Goal: Check status: Check status

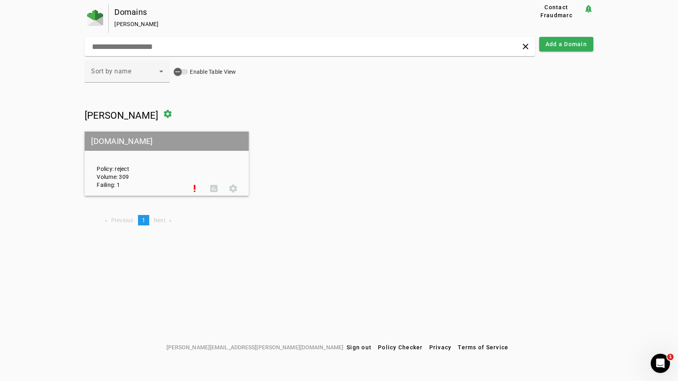
click at [179, 161] on div "Policy: reject Volume: 309 Failing: 1" at bounding box center [138, 164] width 94 height 50
click at [196, 187] on span at bounding box center [194, 188] width 19 height 19
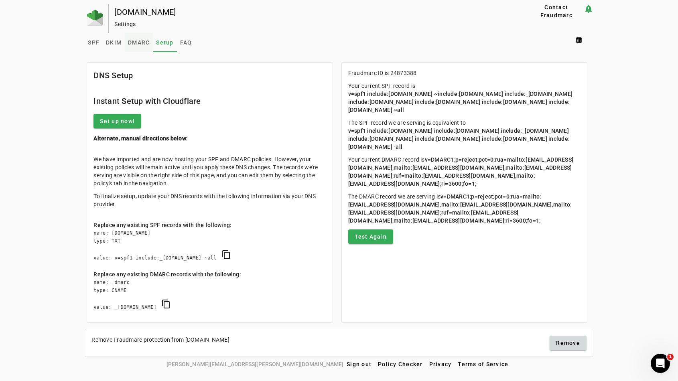
click at [136, 42] on span "DMARC" at bounding box center [139, 43] width 22 height 6
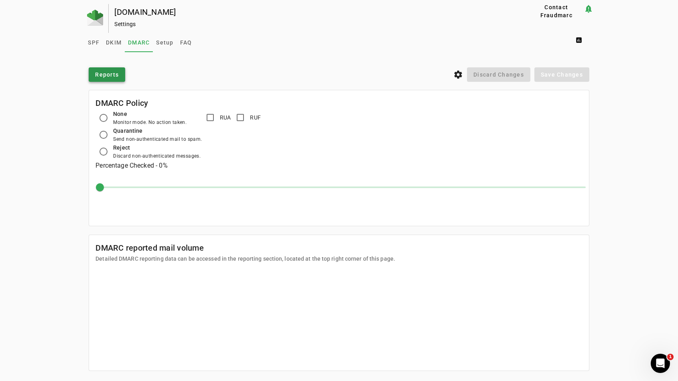
click at [112, 75] on span "Reports" at bounding box center [107, 75] width 24 height 8
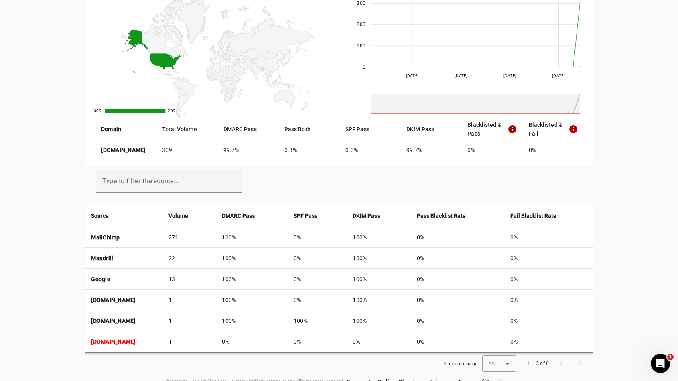
scroll to position [106, 0]
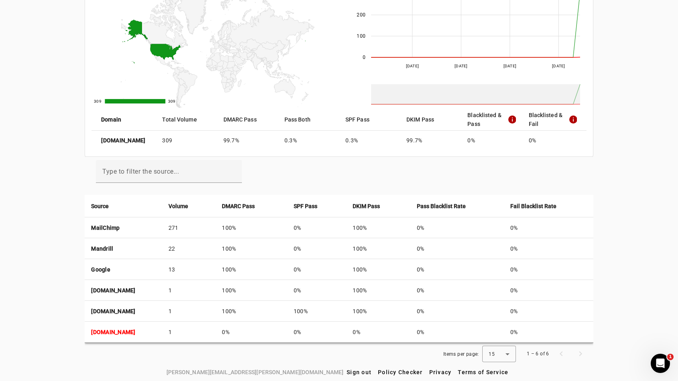
click at [580, 355] on div "1 – 6 of 6" at bounding box center [555, 353] width 69 height 19
